Goal: Task Accomplishment & Management: Complete application form

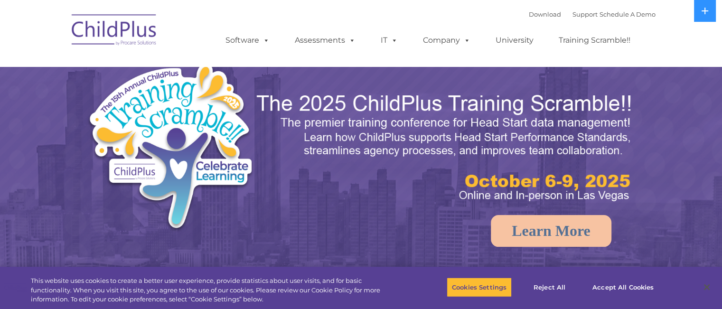
select select "MEDIUM"
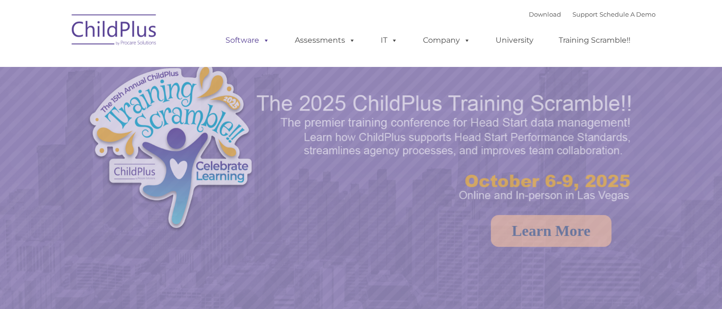
select select "MEDIUM"
